Goal: Task Accomplishment & Management: Manage account settings

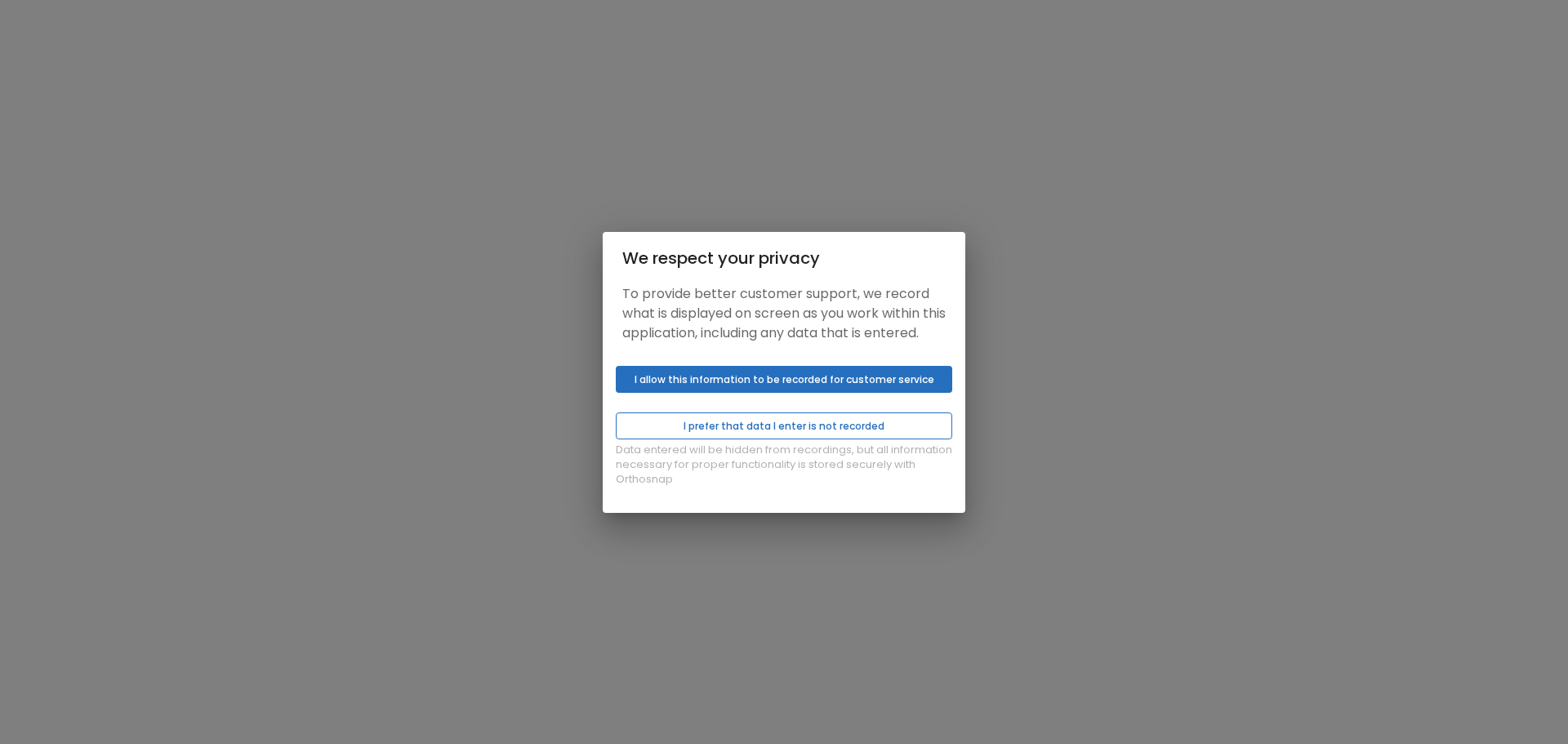
click at [811, 432] on button "I prefer that data I enter is not recorded" at bounding box center [784, 425] width 336 height 27
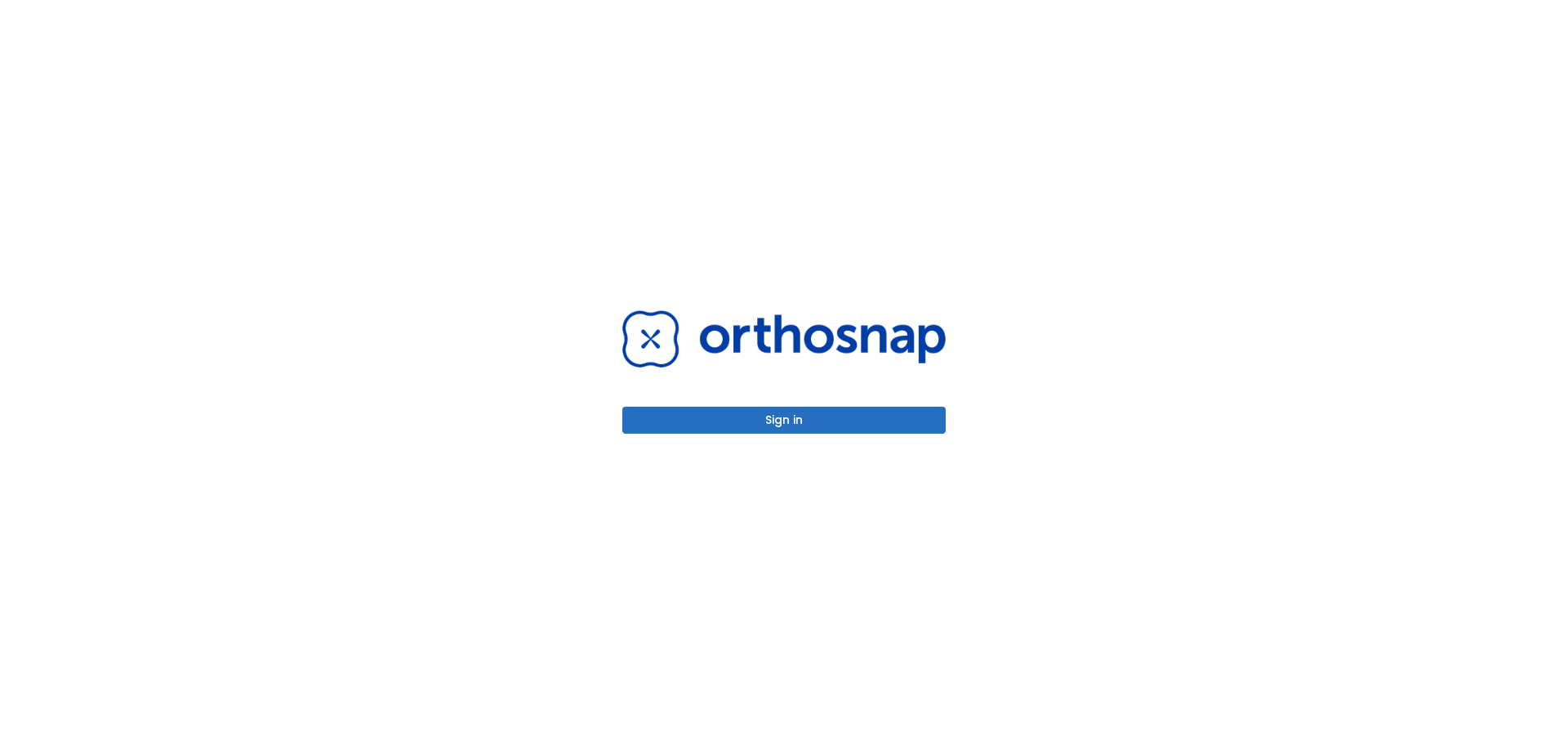
click at [772, 426] on button "Sign in" at bounding box center [784, 420] width 324 height 27
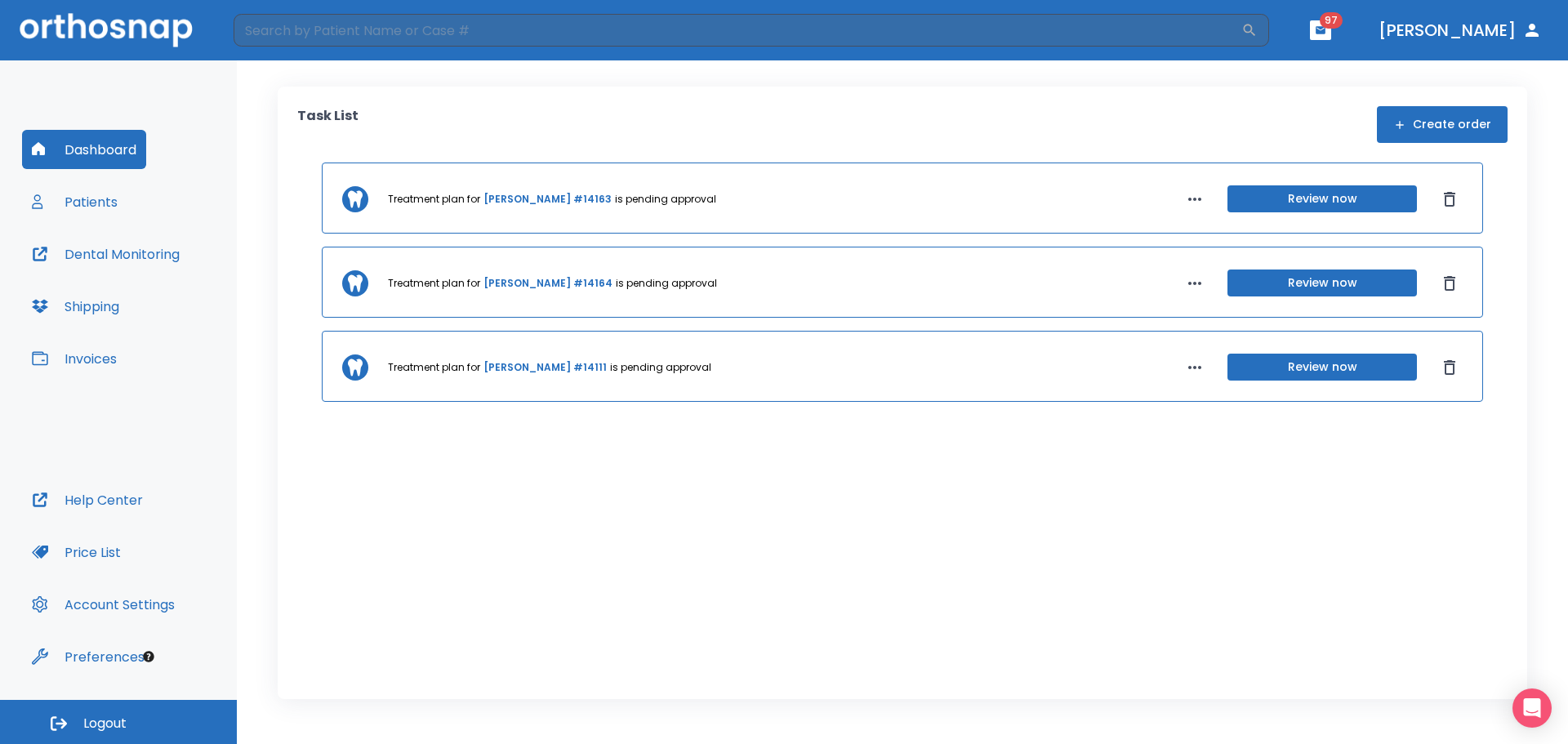
click at [110, 359] on button "Invoices" at bounding box center [75, 358] width 104 height 39
